Goal: Information Seeking & Learning: Learn about a topic

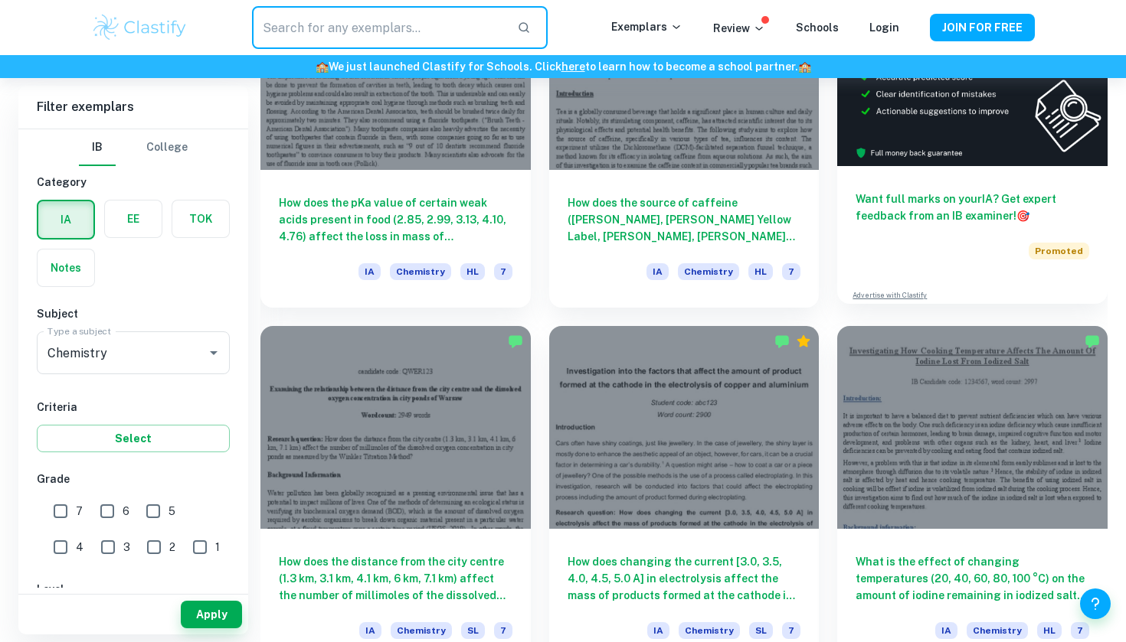
scroll to position [533, 0]
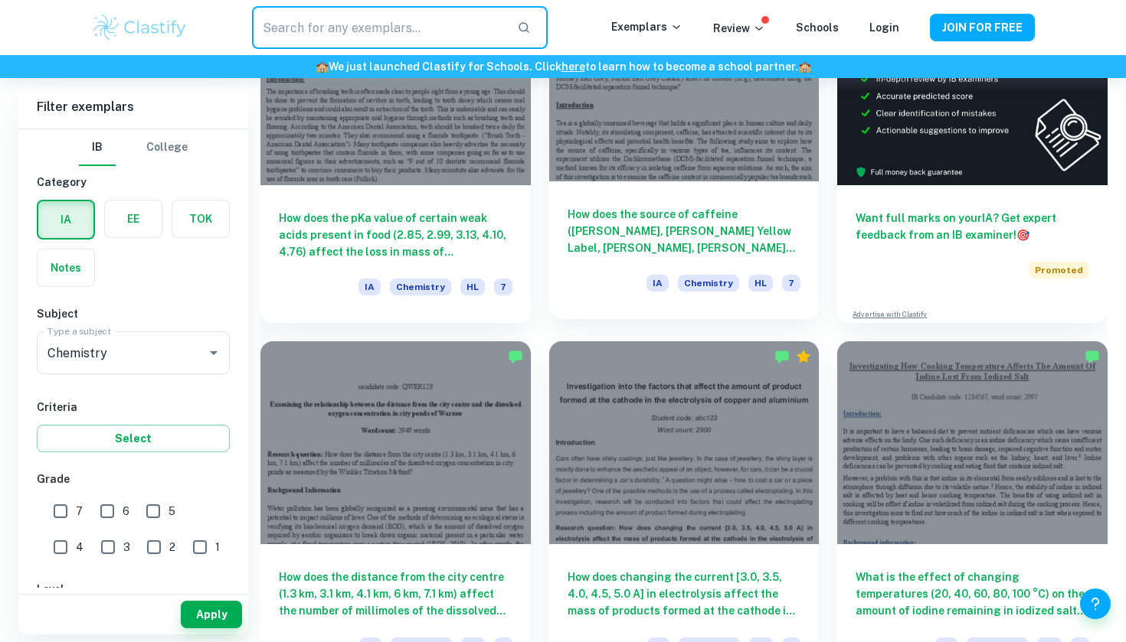
click at [744, 227] on h6 "How does the source of caffeine ([PERSON_NAME], [PERSON_NAME] Yellow Label, [PE…" at bounding box center [684, 231] width 234 height 51
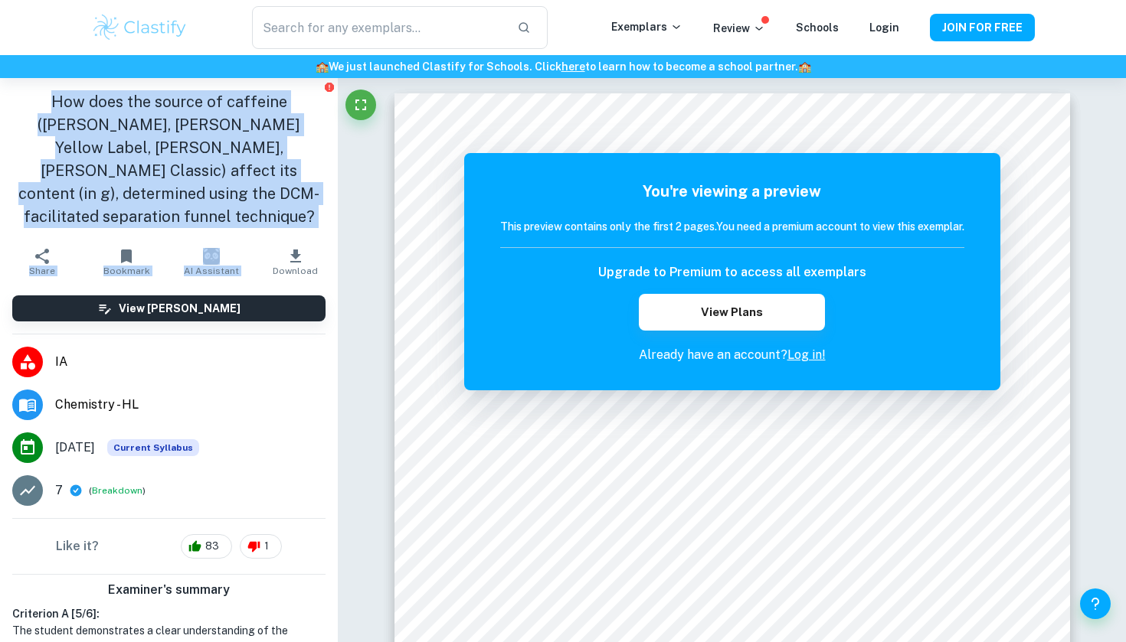
drag, startPoint x: 31, startPoint y: 103, endPoint x: 306, endPoint y: 228, distance: 302.2
click at [306, 228] on aside "How does the source of caffeine ([PERSON_NAME], [PERSON_NAME] Yellow Label, [PE…" at bounding box center [169, 360] width 338 height 564
copy aside "How does the source of caffeine ([PERSON_NAME], [PERSON_NAME] Yellow Label, [PE…"
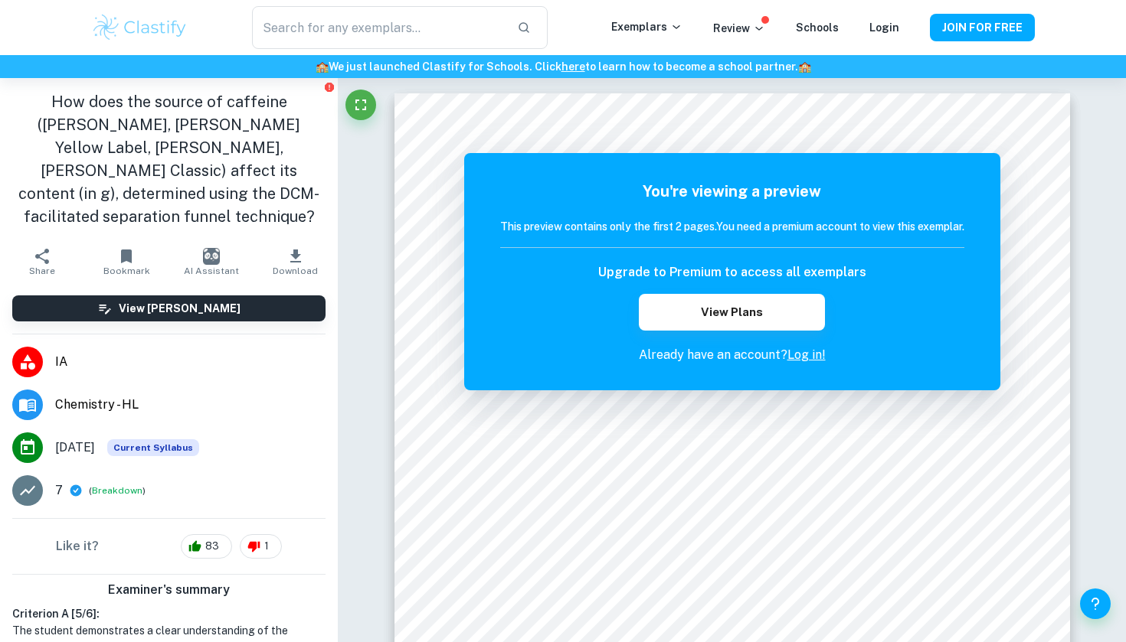
click at [288, 175] on h1 "How does the source of caffeine ([PERSON_NAME], [PERSON_NAME] Yellow Label, [PE…" at bounding box center [168, 159] width 313 height 138
drag, startPoint x: 28, startPoint y: 101, endPoint x: 323, endPoint y: 187, distance: 307.1
click at [323, 187] on h1 "How does the source of caffeine ([PERSON_NAME], [PERSON_NAME] Yellow Label, [PE…" at bounding box center [168, 159] width 313 height 138
copy h1 "How does the source of caffeine ([PERSON_NAME], [PERSON_NAME] Yellow Label, [PE…"
click at [284, 169] on h1 "How does the source of caffeine ([PERSON_NAME], [PERSON_NAME] Yellow Label, [PE…" at bounding box center [168, 159] width 313 height 138
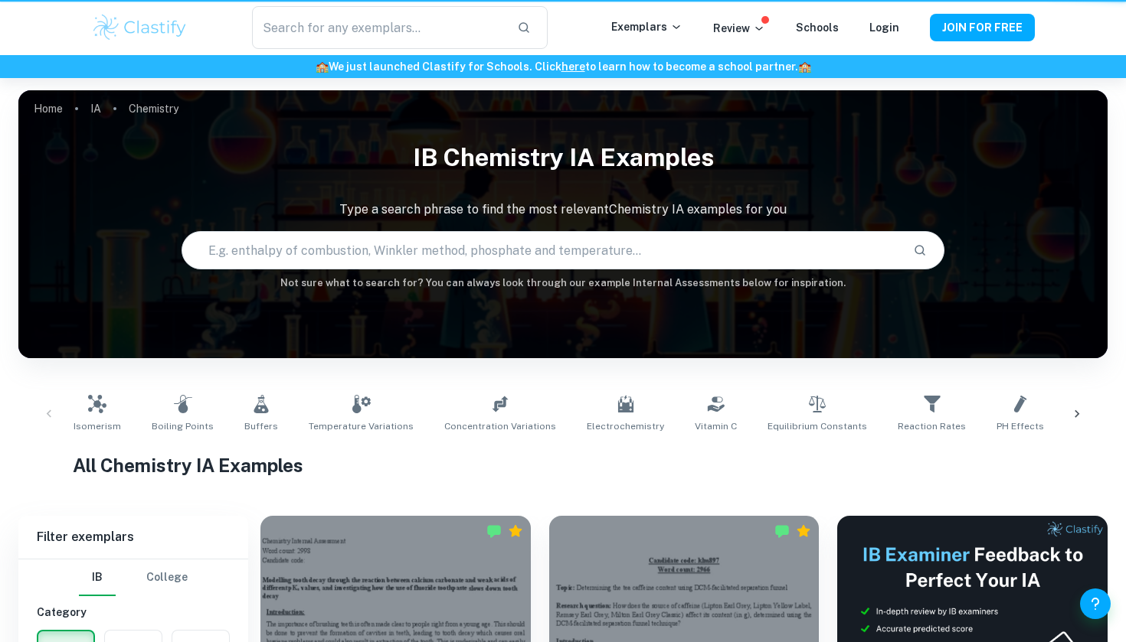
scroll to position [533, 0]
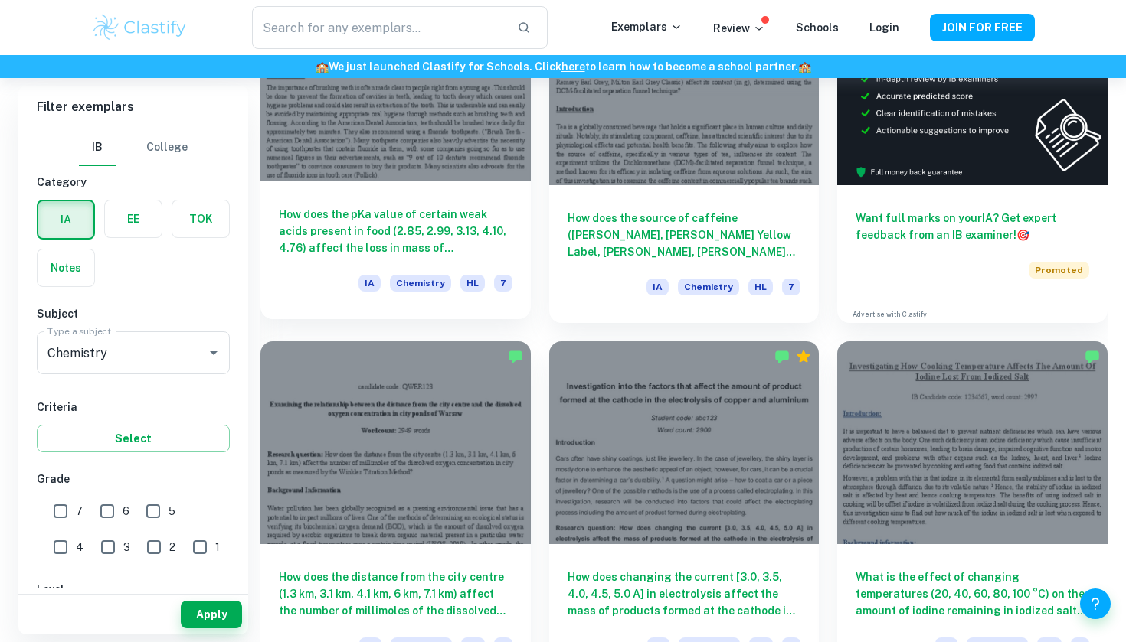
click at [427, 217] on h6 "How does the pKa value of certain weak acids present in food (2.85, 2.99, 3.13,…" at bounding box center [396, 231] width 234 height 51
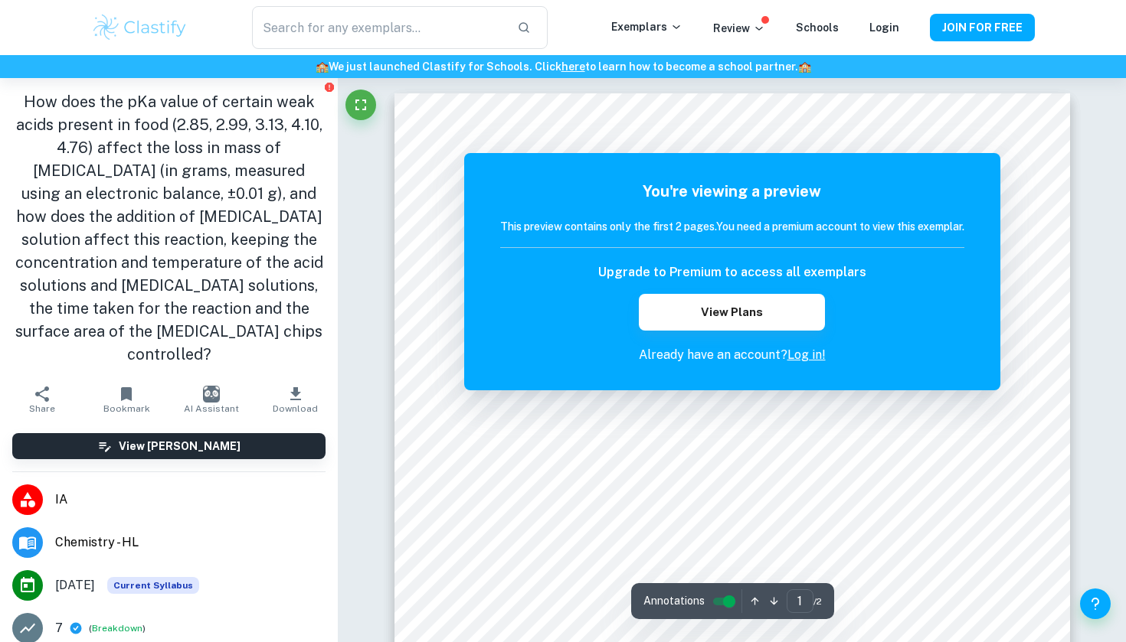
drag, startPoint x: 30, startPoint y: 100, endPoint x: 270, endPoint y: 358, distance: 352.2
click at [271, 358] on h1 "How does the pKa value of certain weak acids present in food (2.85, 2.99, 3.13,…" at bounding box center [168, 228] width 313 height 276
copy h1 "How does the pKa value of certain weak acids present in food (2.85, 2.99, 3.13,…"
click at [265, 297] on h1 "How does the pKa value of certain weak acids present in food (2.85, 2.99, 3.13,…" at bounding box center [168, 228] width 313 height 276
